Goal: Share content: Share content

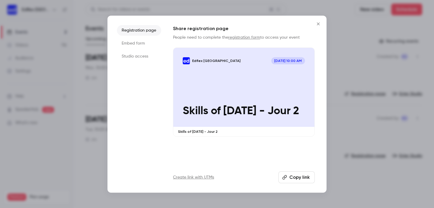
click at [72, 43] on div at bounding box center [217, 104] width 434 height 208
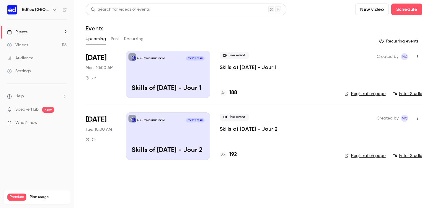
click at [120, 37] on div "Upcoming Past Recurring" at bounding box center [254, 38] width 336 height 9
click at [117, 37] on button "Past" at bounding box center [115, 38] width 9 height 9
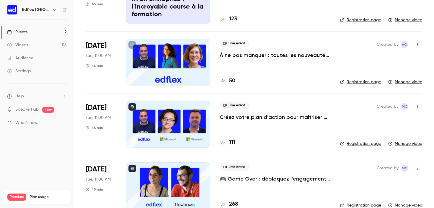
scroll to position [74, 0]
click at [148, 116] on div at bounding box center [168, 123] width 84 height 47
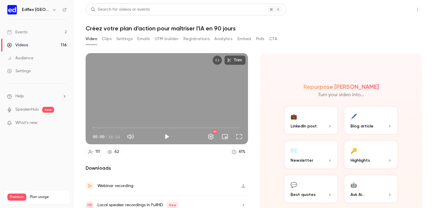
click at [390, 13] on button "Share" at bounding box center [396, 10] width 23 height 12
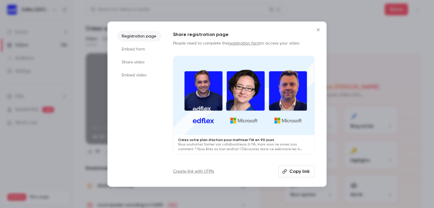
click at [305, 173] on button "Copy link" at bounding box center [296, 172] width 36 height 12
click at [319, 27] on icon "Close" at bounding box center [318, 29] width 7 height 5
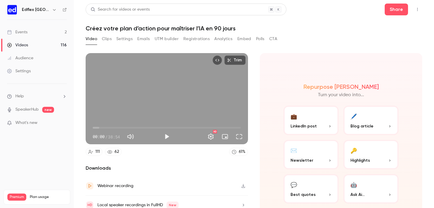
click at [104, 40] on button "Clips" at bounding box center [107, 38] width 10 height 9
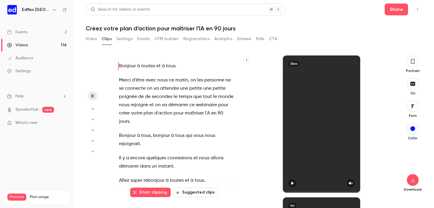
click at [194, 39] on button "Registrations" at bounding box center [196, 38] width 26 height 9
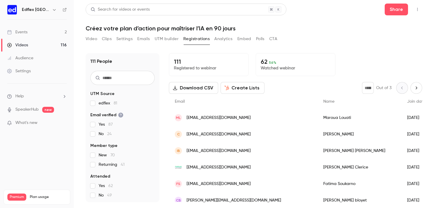
click at [129, 80] on input "text" at bounding box center [122, 78] width 64 height 14
paste input "**********"
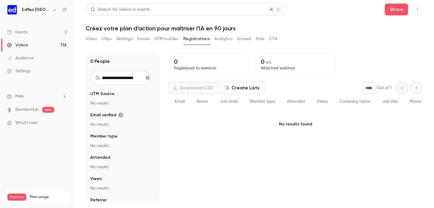
type input "**********"
click at [145, 78] on icon "Clear search" at bounding box center [147, 78] width 5 height 4
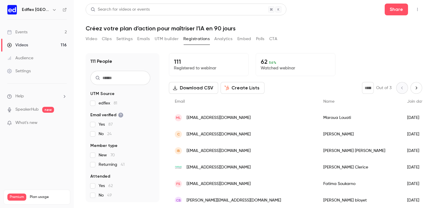
click at [48, 33] on link "Events 2" at bounding box center [37, 32] width 74 height 13
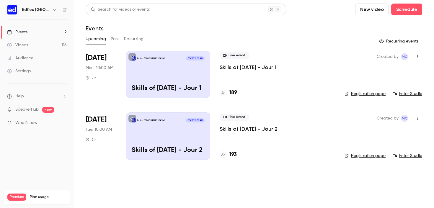
click at [118, 42] on button "Past" at bounding box center [115, 38] width 9 height 9
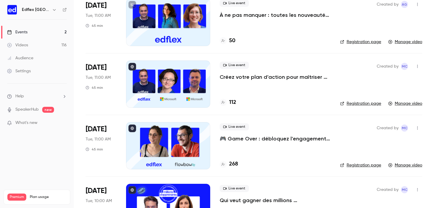
scroll to position [142, 0]
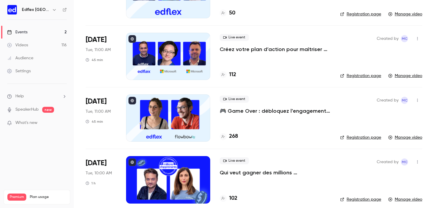
click at [413, 35] on button "button" at bounding box center [417, 38] width 9 height 9
click at [369, 53] on div "Share" at bounding box center [390, 54] width 45 height 6
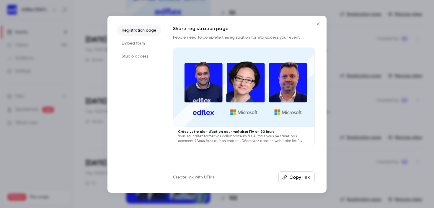
click at [296, 173] on button "Copy link" at bounding box center [296, 177] width 36 height 12
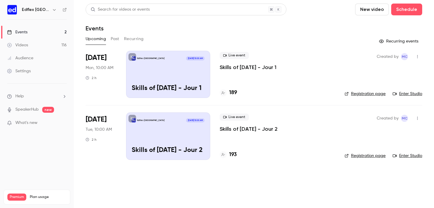
click at [114, 37] on button "Past" at bounding box center [115, 38] width 9 height 9
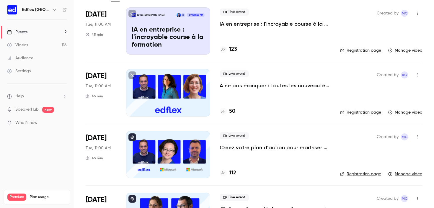
scroll to position [46, 0]
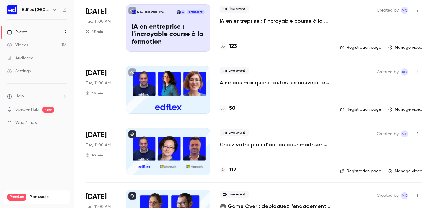
click at [172, 36] on p "IA en entreprise : l'incroyable course à la formation" at bounding box center [168, 34] width 73 height 23
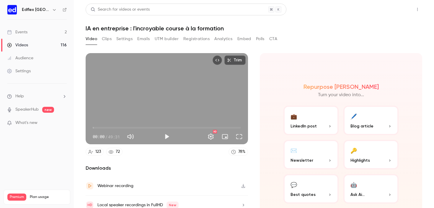
click at [391, 9] on button "Share" at bounding box center [396, 10] width 23 height 12
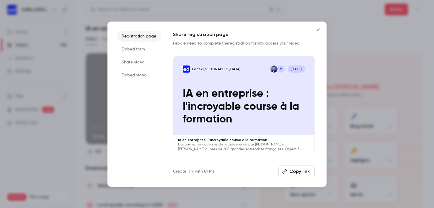
click at [294, 171] on button "Copy link" at bounding box center [296, 172] width 36 height 12
click at [320, 30] on icon "Close" at bounding box center [318, 29] width 7 height 5
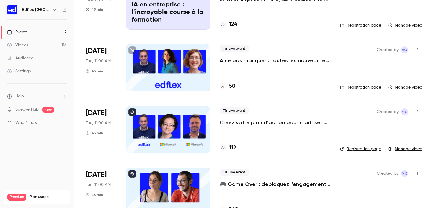
scroll to position [74, 0]
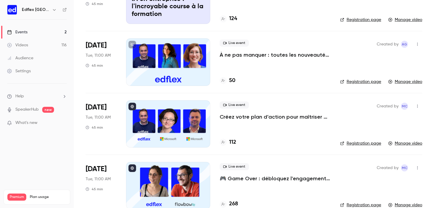
click at [165, 132] on div at bounding box center [168, 123] width 84 height 47
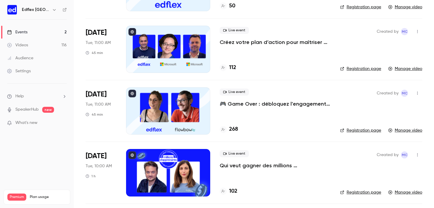
scroll to position [163, 0]
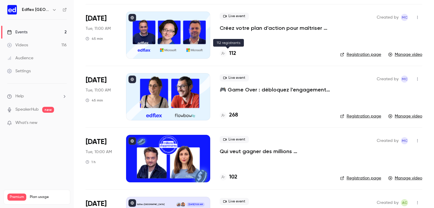
click at [230, 54] on h4 "112" at bounding box center [232, 54] width 7 height 8
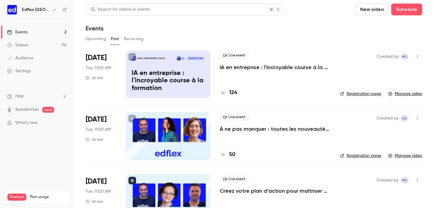
click at [230, 155] on h4 "50" at bounding box center [232, 155] width 6 height 8
click at [232, 94] on h4 "124" at bounding box center [233, 93] width 8 height 8
